Goal: Navigation & Orientation: Find specific page/section

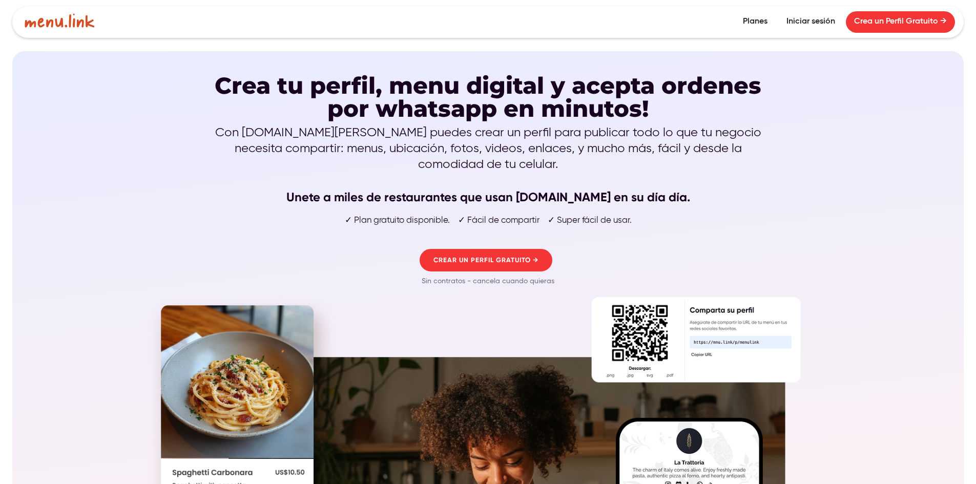
click at [808, 24] on link "Iniciar sesión" at bounding box center [810, 22] width 65 height 22
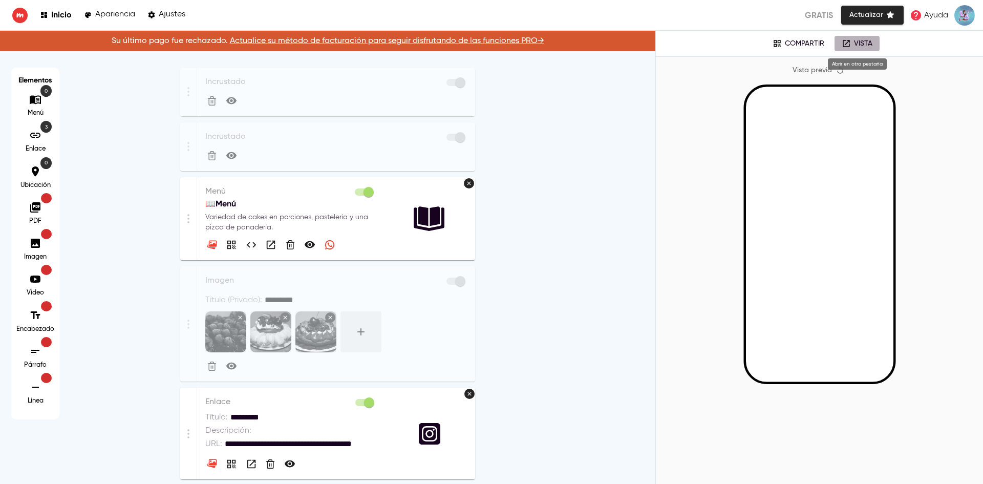
click at [867, 41] on p "Vista" at bounding box center [863, 43] width 18 height 9
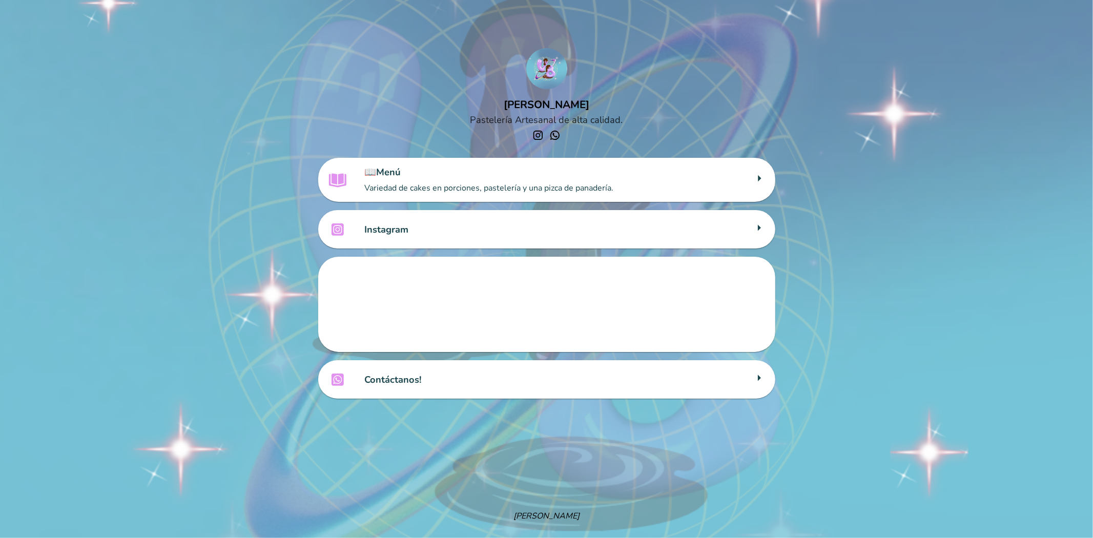
click at [464, 186] on p "Variedad de cakes en porciones, pastelería y una pizca de panadería." at bounding box center [556, 187] width 383 height 11
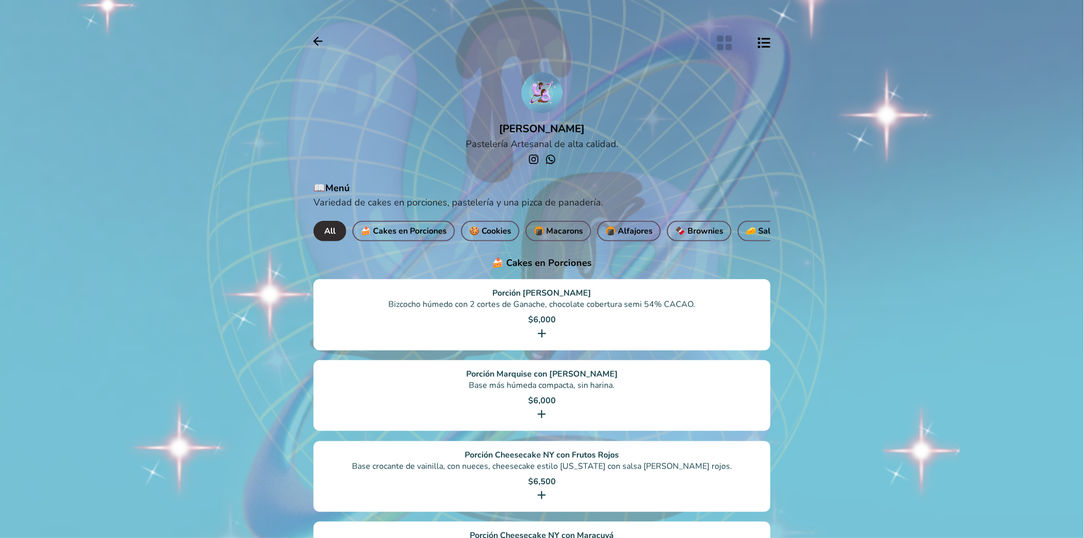
click at [728, 39] on icon "Botón de vista de cuadrícula" at bounding box center [724, 42] width 15 height 15
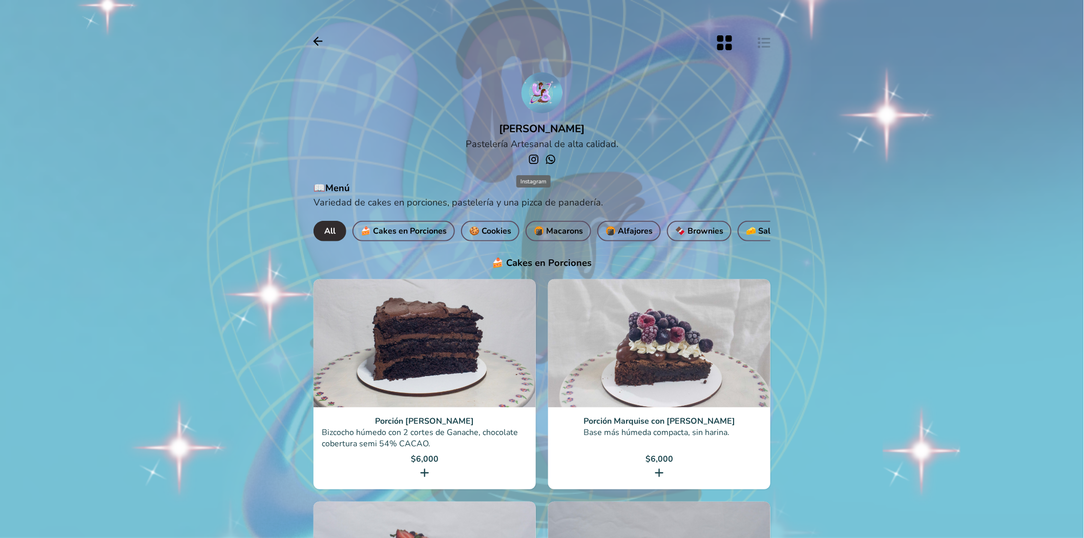
click at [535, 162] on icon "social-link-INSTAGRAM" at bounding box center [533, 159] width 11 height 11
